Goal: Transaction & Acquisition: Purchase product/service

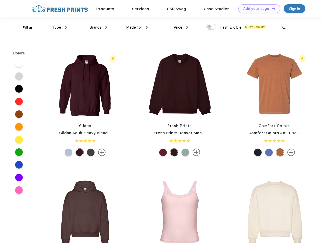
click at [258, 9] on link "Add your Logo Design Tool" at bounding box center [260, 8] width 42 height 9
click at [0, 0] on div "Design Tool" at bounding box center [0, 0] width 0 height 0
click at [272, 8] on link "Add your Logo Design Tool" at bounding box center [260, 8] width 42 height 9
click at [24, 28] on div "Filter" at bounding box center [28, 28] width 10 height 6
click at [60, 27] on span "Type" at bounding box center [56, 27] width 9 height 5
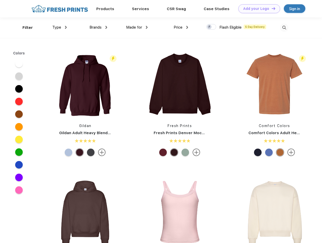
click at [98, 27] on span "Brands" at bounding box center [96, 27] width 12 height 5
click at [137, 27] on span "Made for" at bounding box center [134, 27] width 16 height 5
click at [181, 27] on span "Price" at bounding box center [178, 27] width 9 height 5
click at [212, 27] on div at bounding box center [212, 27] width 10 height 6
click at [210, 27] on input "checkbox" at bounding box center [208, 25] width 3 height 3
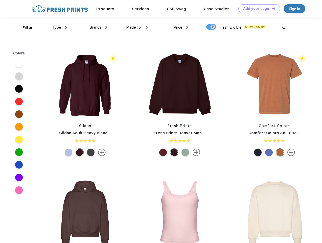
click at [284, 28] on img at bounding box center [284, 28] width 8 height 8
